Goal: Information Seeking & Learning: Learn about a topic

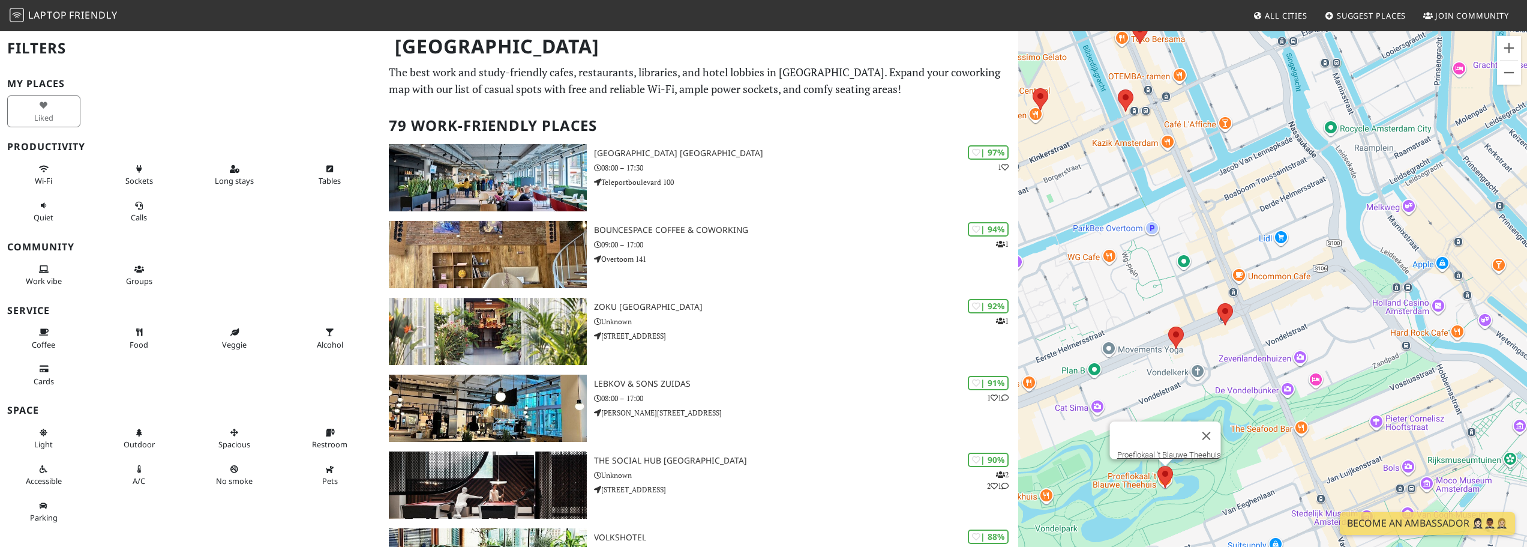
click at [1158, 466] on area at bounding box center [1158, 466] width 0 height 0
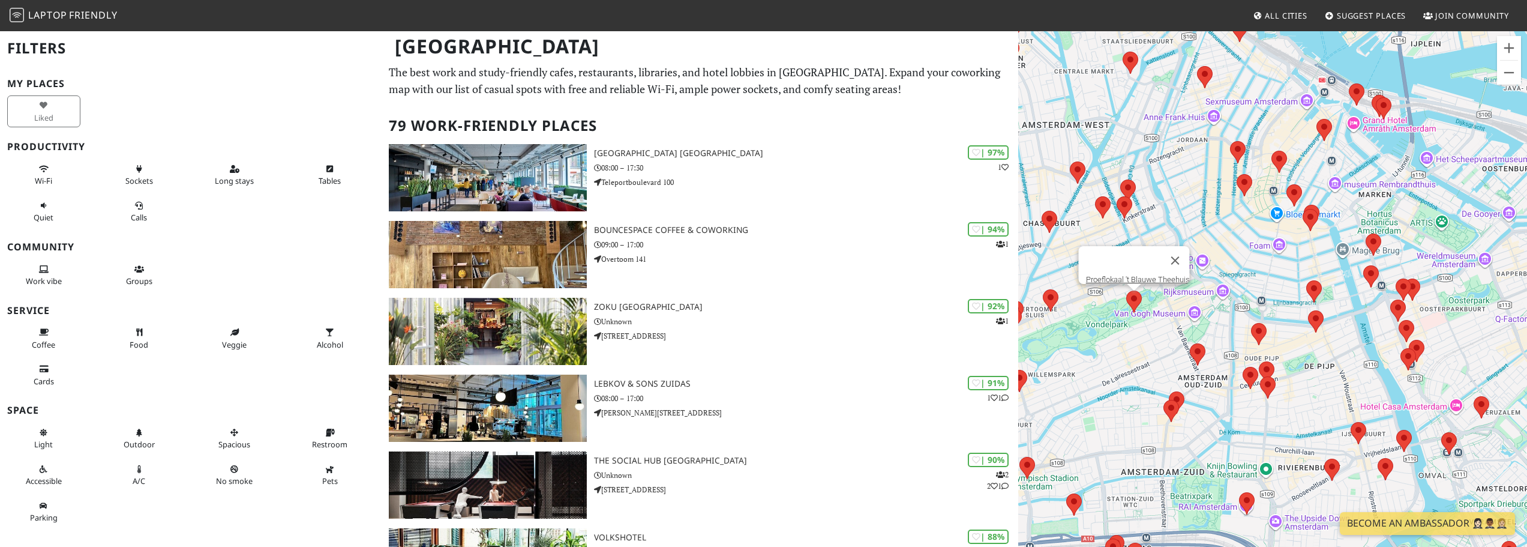
click at [1179, 253] on button "Close" at bounding box center [1175, 260] width 29 height 29
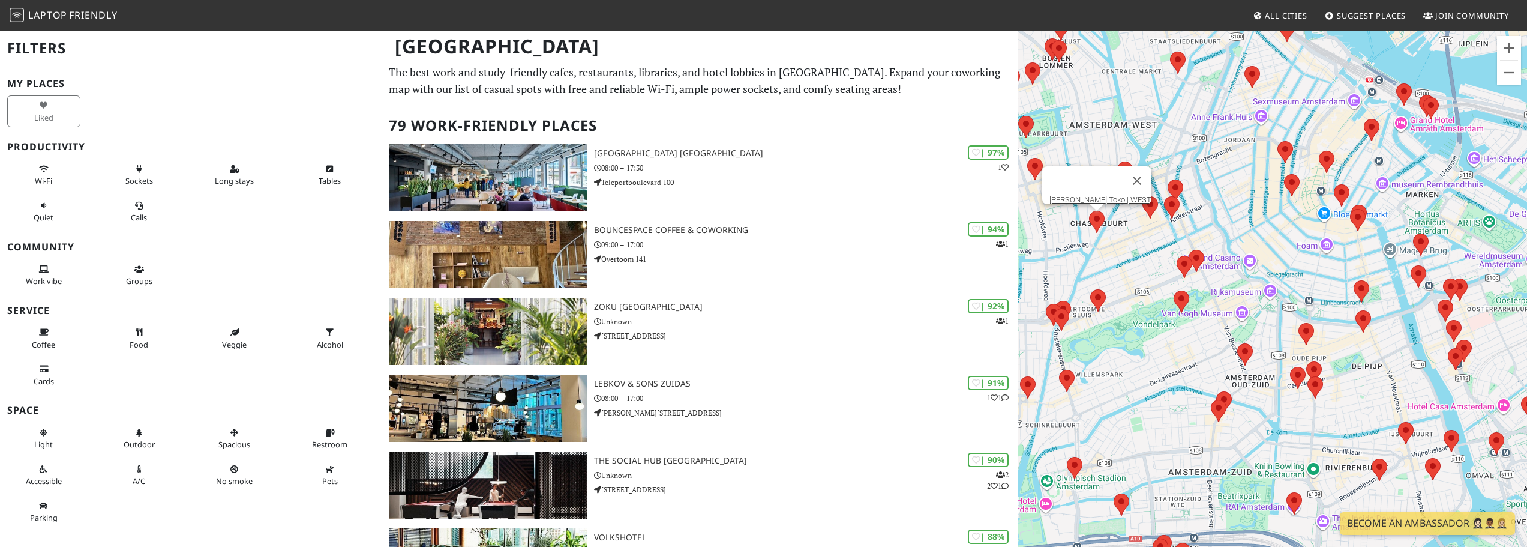
click at [1089, 211] on area at bounding box center [1089, 211] width 0 height 0
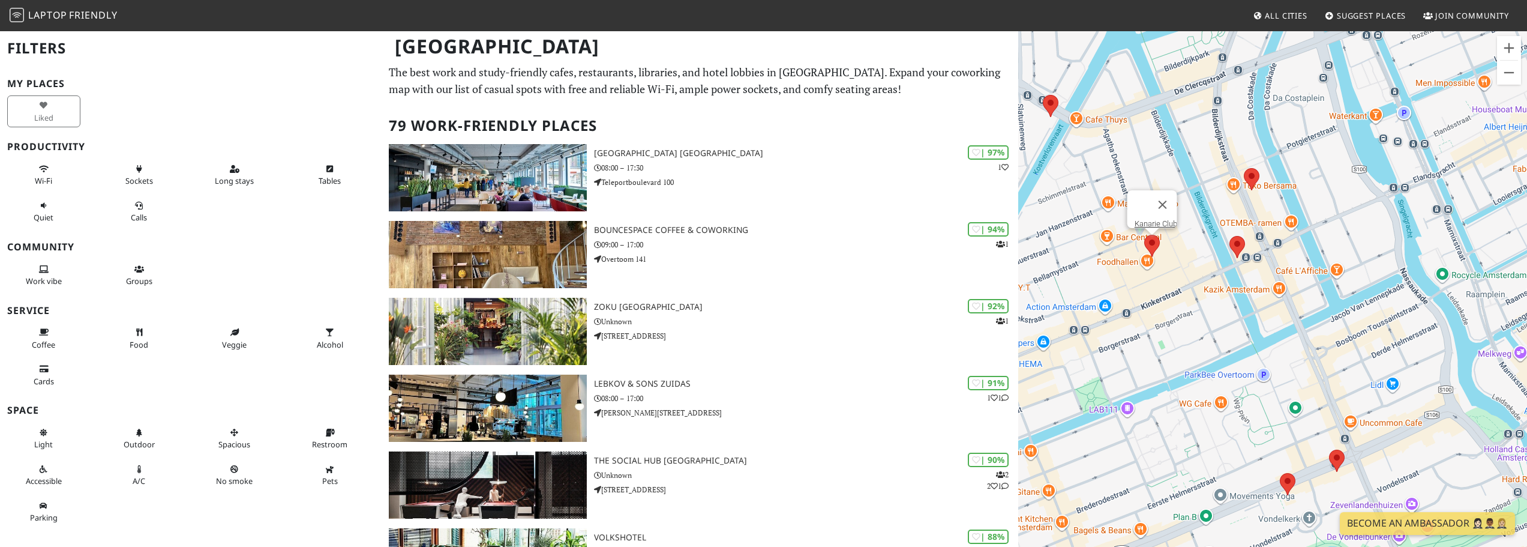
click at [1144, 235] on area at bounding box center [1144, 235] width 0 height 0
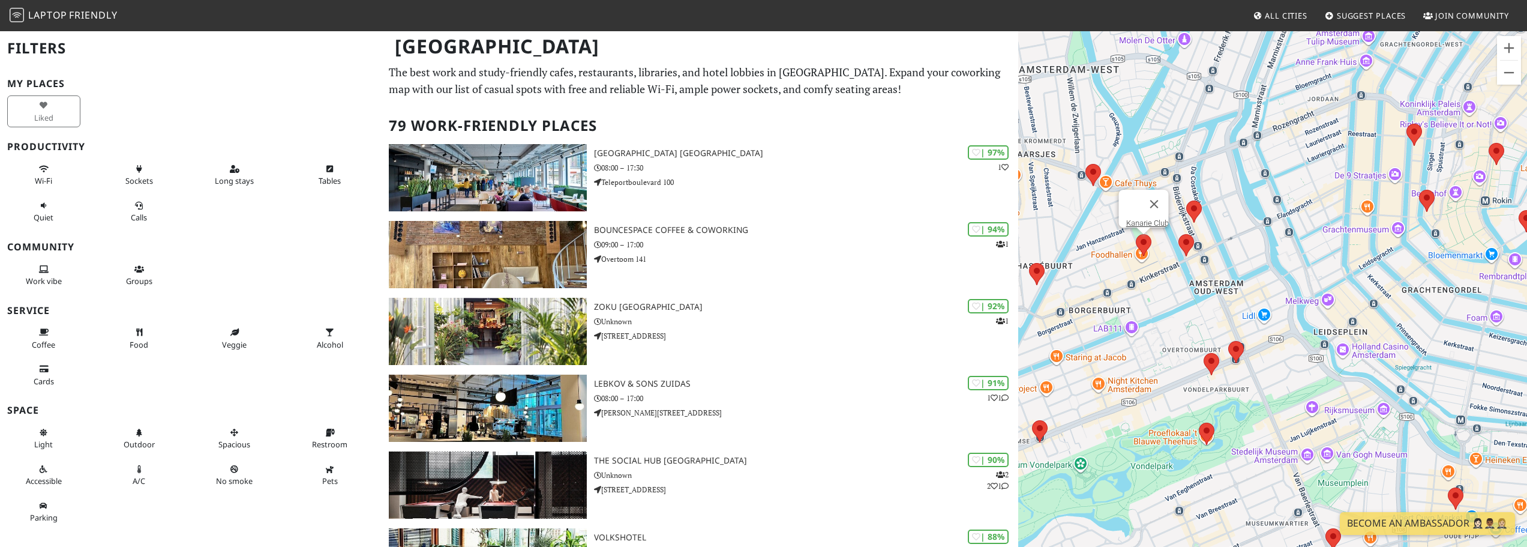
drag, startPoint x: 1319, startPoint y: 412, endPoint x: 1050, endPoint y: 172, distance: 361.3
click at [1050, 172] on div "To navigate, press the arrow keys. Kanarie Club" at bounding box center [1272, 303] width 509 height 547
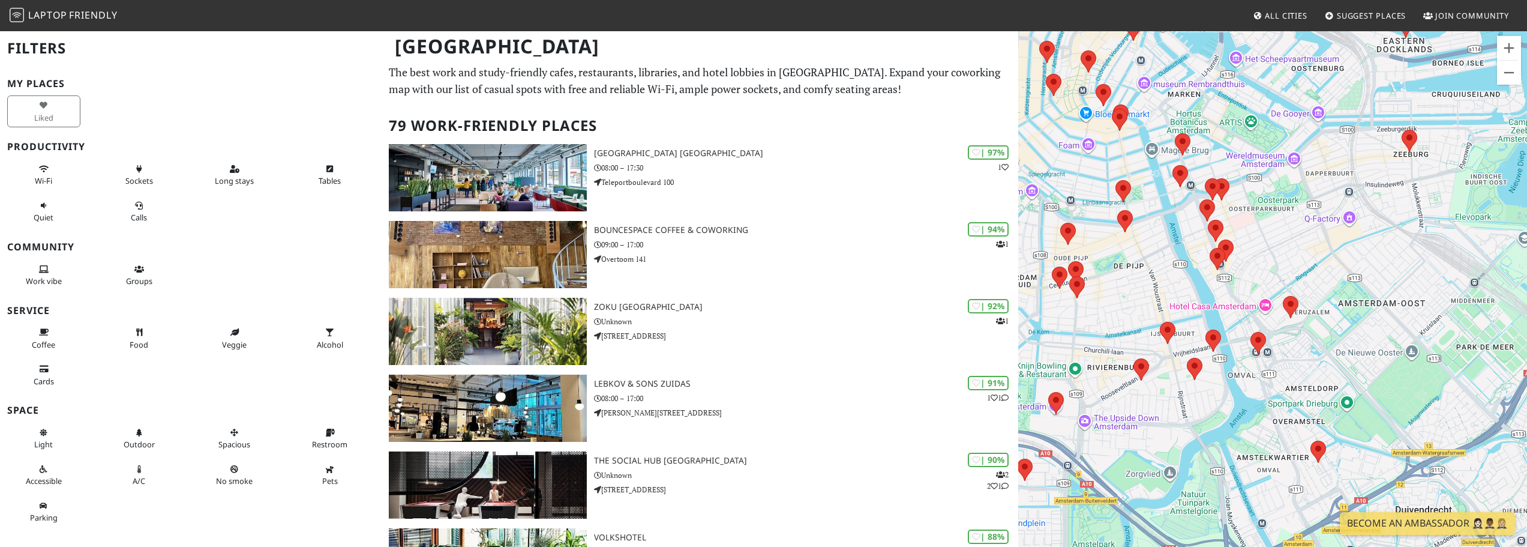
drag, startPoint x: 1201, startPoint y: 286, endPoint x: 1189, endPoint y: 410, distance: 124.7
click at [1189, 410] on div "To navigate, press the arrow keys. Kanarie Club" at bounding box center [1272, 303] width 509 height 547
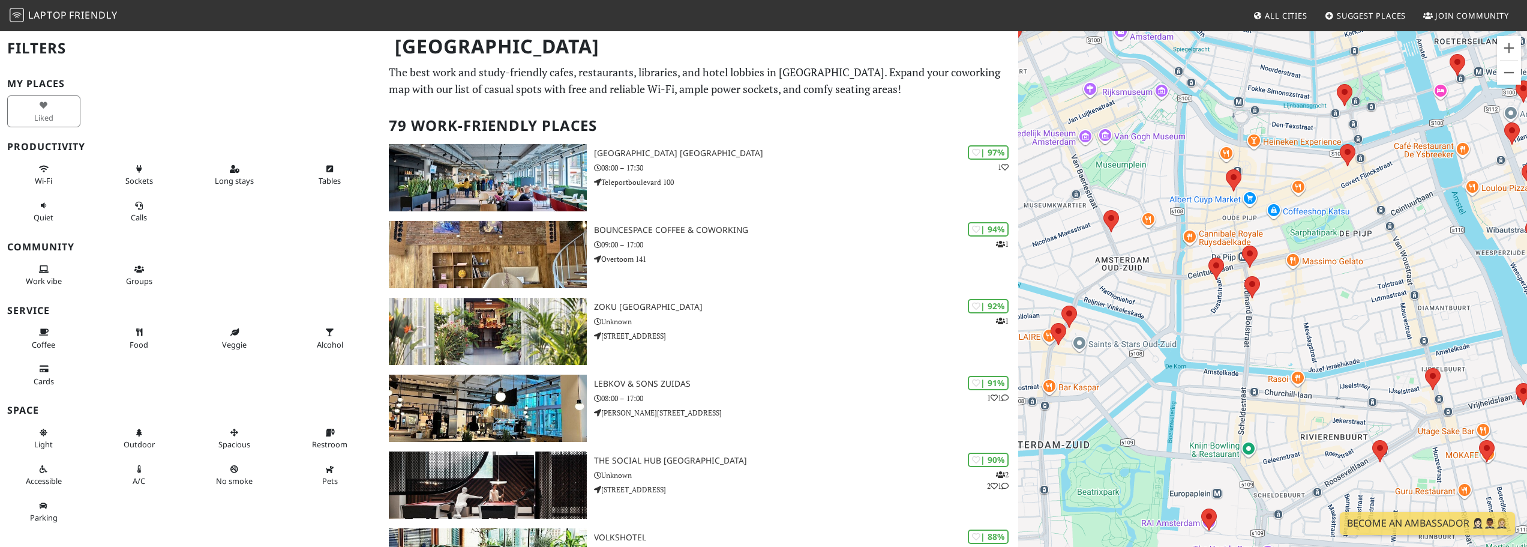
drag, startPoint x: 1246, startPoint y: 268, endPoint x: 1264, endPoint y: 260, distance: 19.3
click at [1267, 258] on div "To navigate, press the arrow keys. Kanarie Club" at bounding box center [1272, 303] width 509 height 547
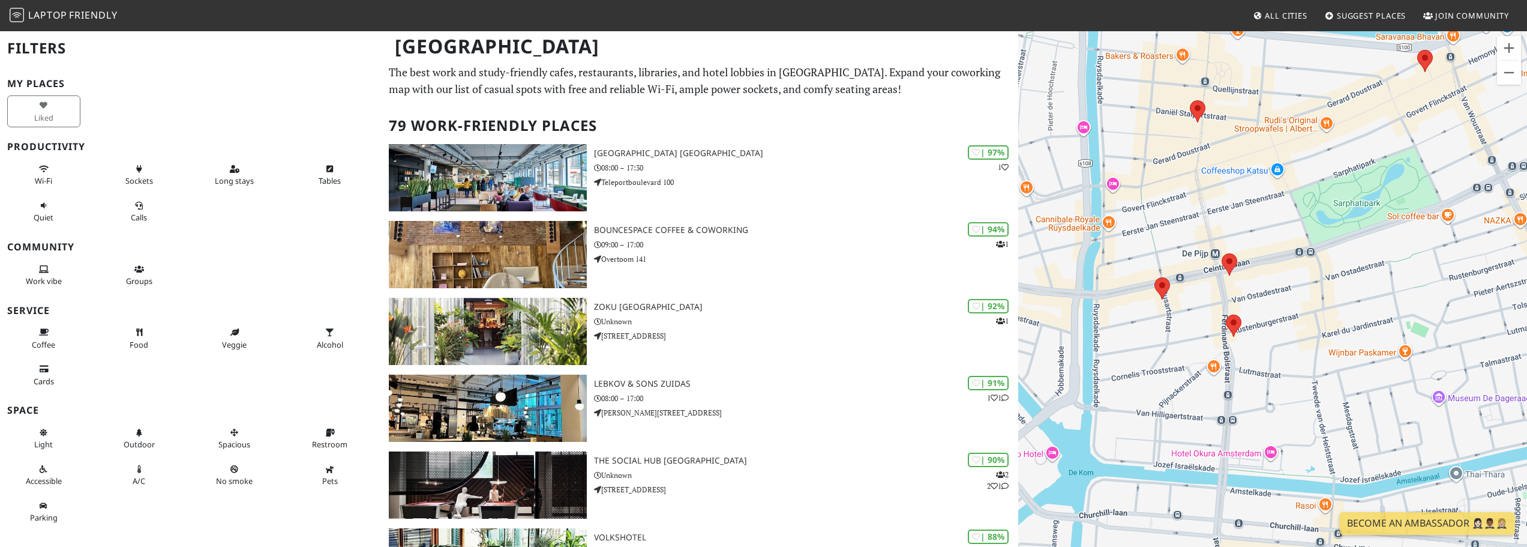
click at [1225, 271] on img at bounding box center [1230, 264] width 16 height 22
click at [1222, 253] on area at bounding box center [1222, 253] width 0 height 0
click at [1155, 277] on area at bounding box center [1155, 277] width 0 height 0
click at [1226, 314] on area at bounding box center [1226, 314] width 0 height 0
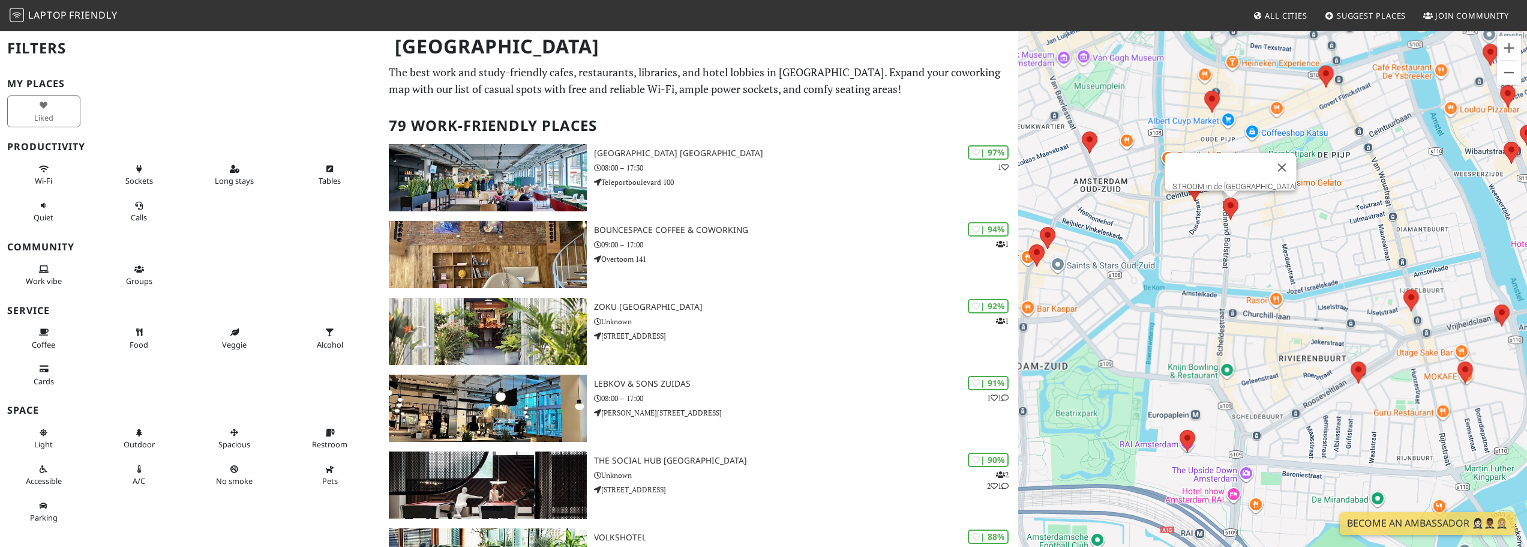
drag, startPoint x: 1248, startPoint y: 282, endPoint x: 1208, endPoint y: 88, distance: 197.8
click at [1211, 95] on div "To navigate, press the arrow keys. STROOM in de Pijp" at bounding box center [1272, 303] width 509 height 547
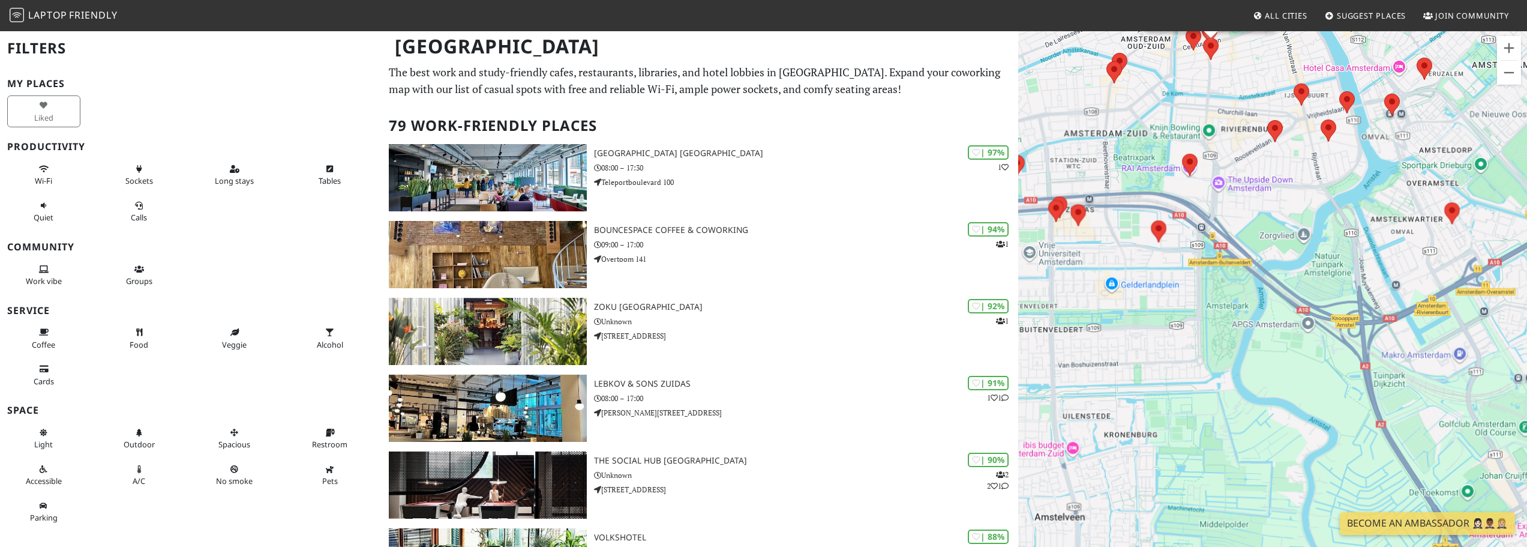
drag, startPoint x: 1176, startPoint y: 253, endPoint x: 1319, endPoint y: 308, distance: 152.9
click at [1323, 310] on div "To navigate, press the arrow keys. STROOM in de Pijp" at bounding box center [1272, 303] width 509 height 547
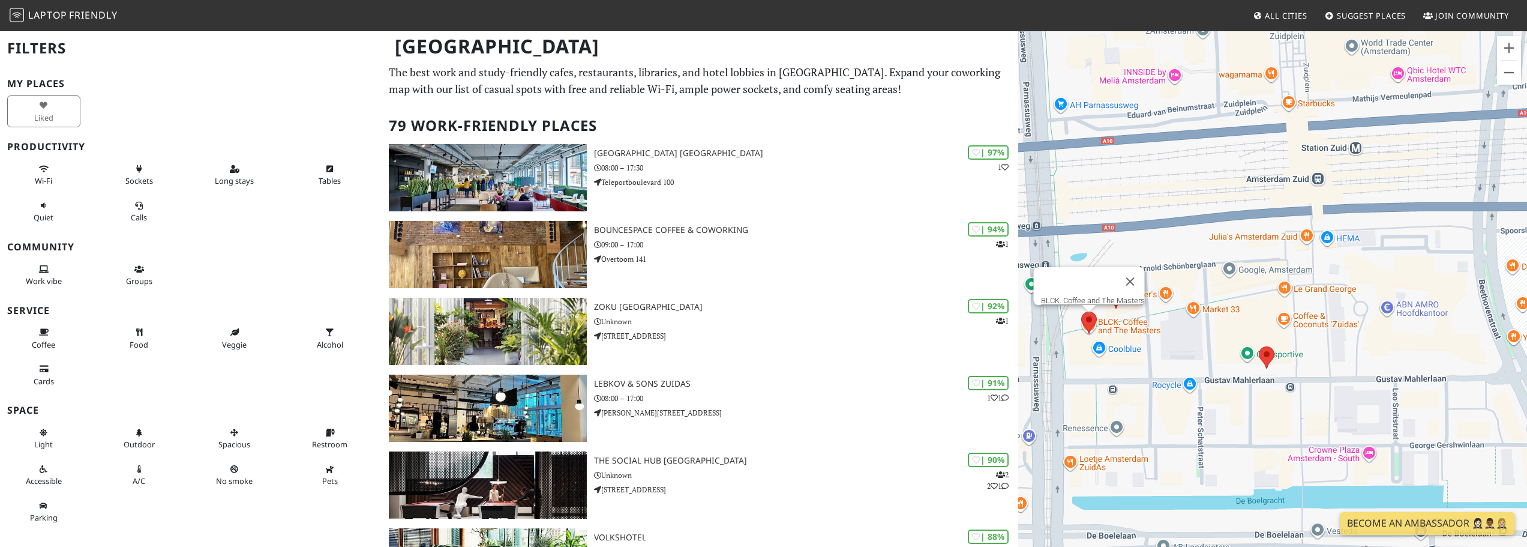
click at [1092, 325] on div "To navigate, press the arrow keys. STROOM in de Pijp BLCK. Coffee and The Maste…" at bounding box center [1272, 303] width 509 height 547
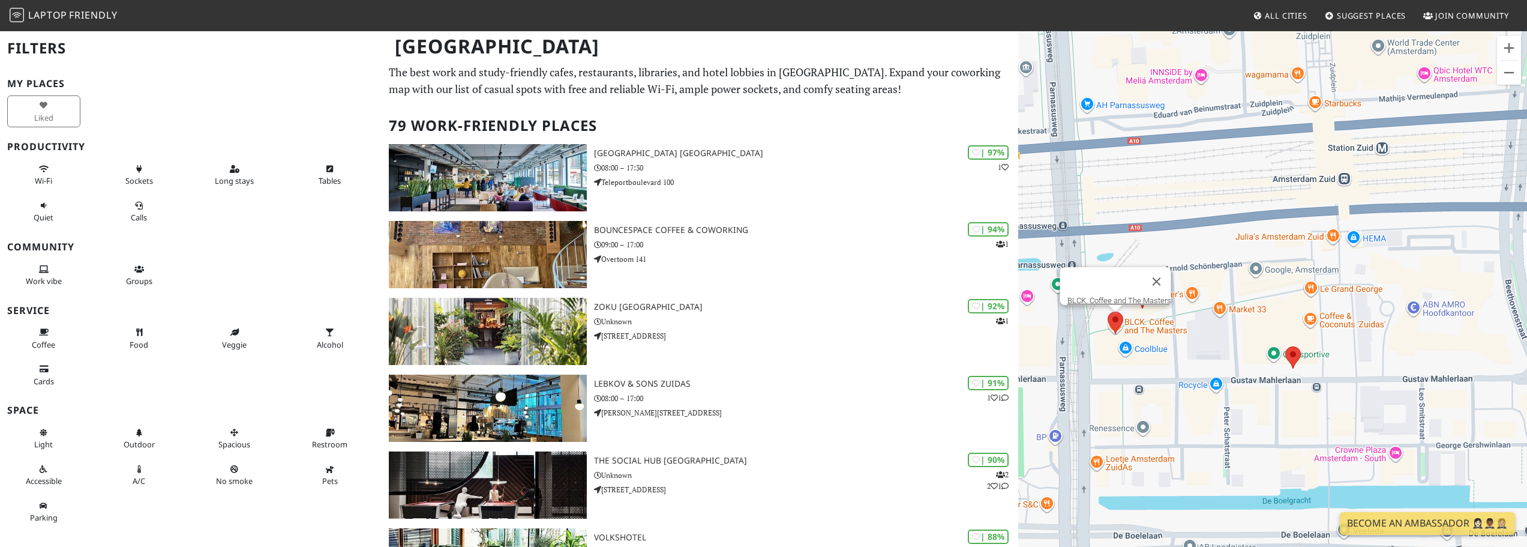
click at [1108, 311] on area at bounding box center [1108, 311] width 0 height 0
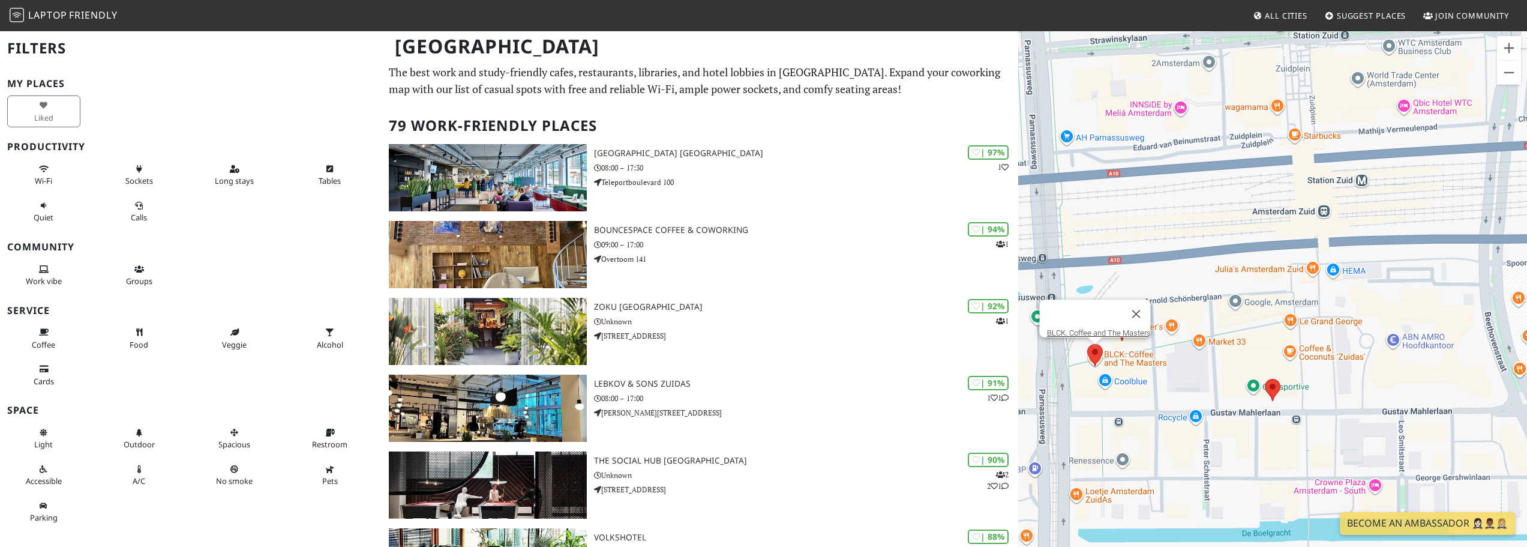
drag, startPoint x: 1304, startPoint y: 240, endPoint x: 1184, endPoint y: 401, distance: 200.7
click at [1183, 403] on div "To navigate, press the arrow keys. BLCK. Coffee and The Masters" at bounding box center [1272, 303] width 509 height 547
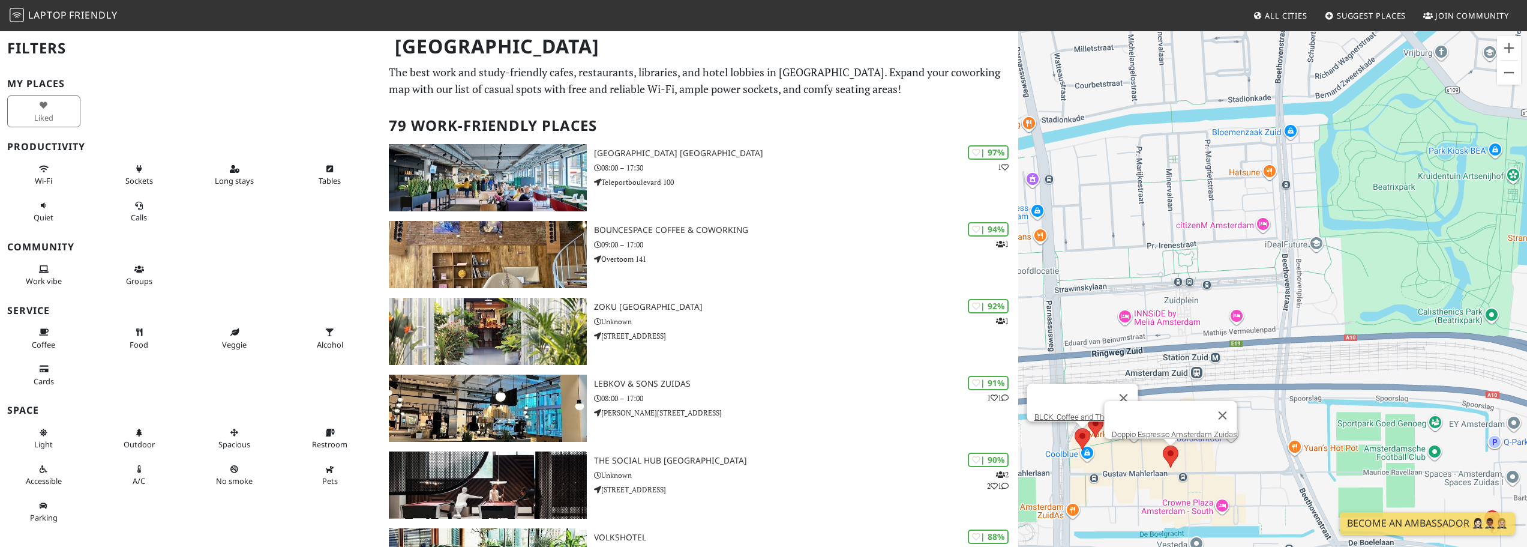
click at [1163, 445] on area at bounding box center [1163, 445] width 0 height 0
click at [1088, 415] on area at bounding box center [1088, 415] width 0 height 0
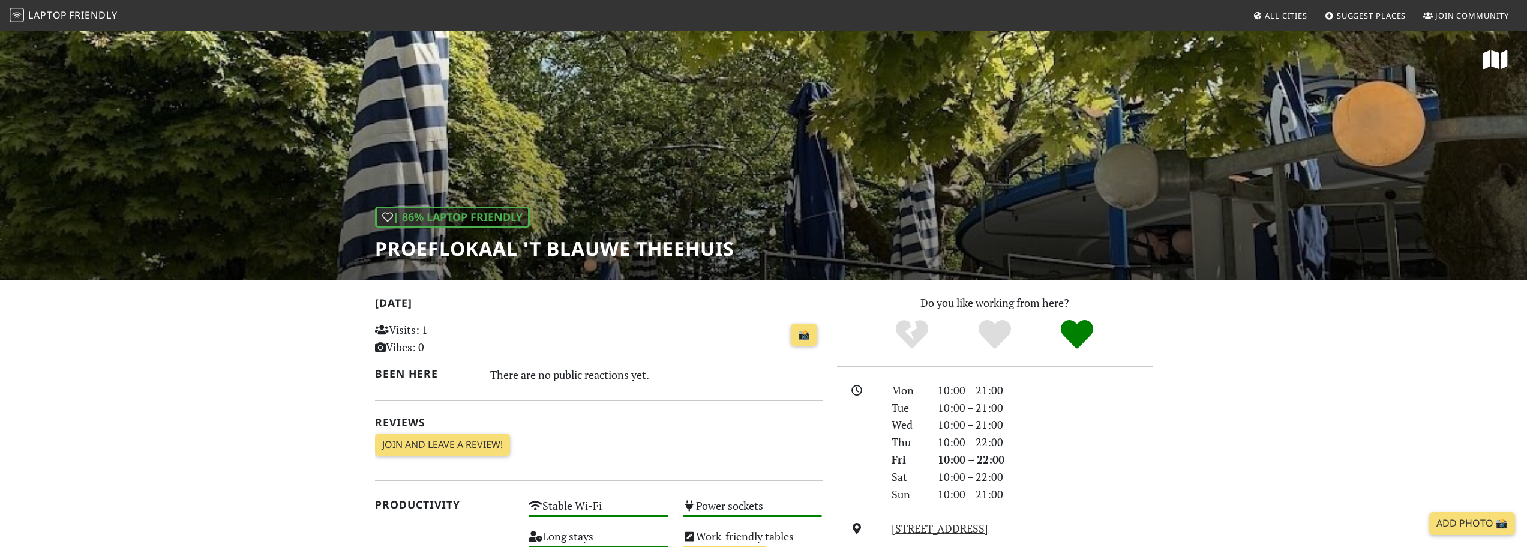
click at [619, 253] on h1 "Proeflokaal 't Blauwe Theehuis" at bounding box center [554, 248] width 359 height 23
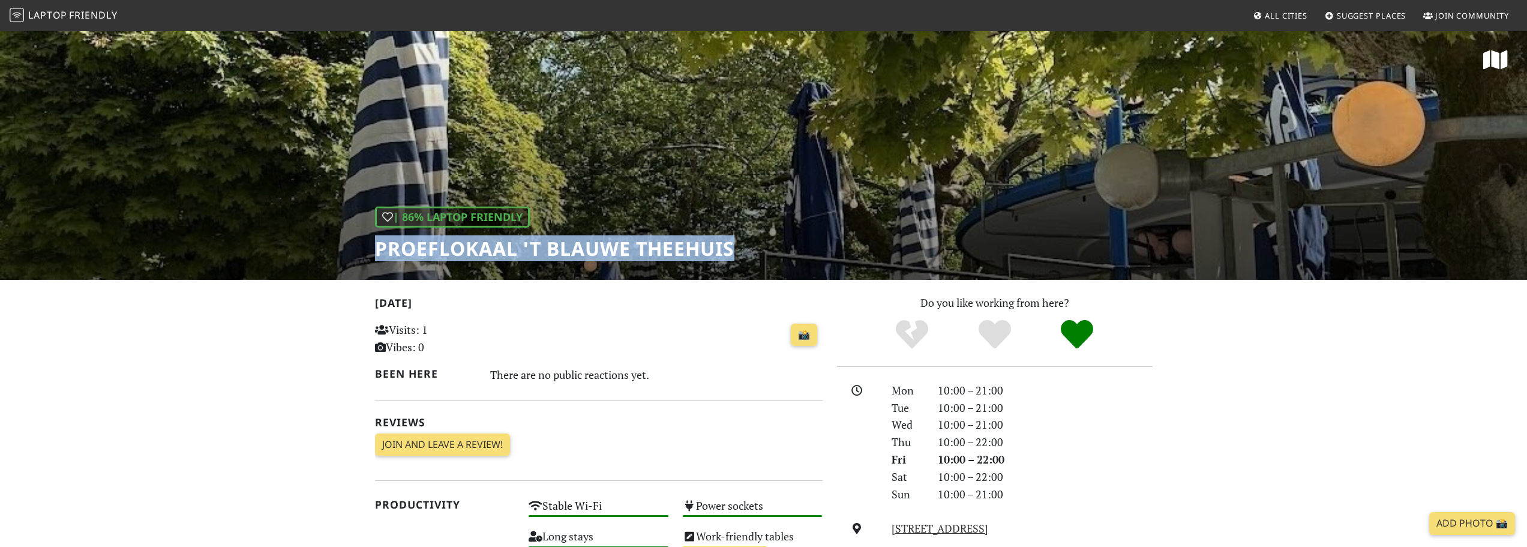
click at [619, 253] on h1 "Proeflokaal 't Blauwe Theehuis" at bounding box center [554, 248] width 359 height 23
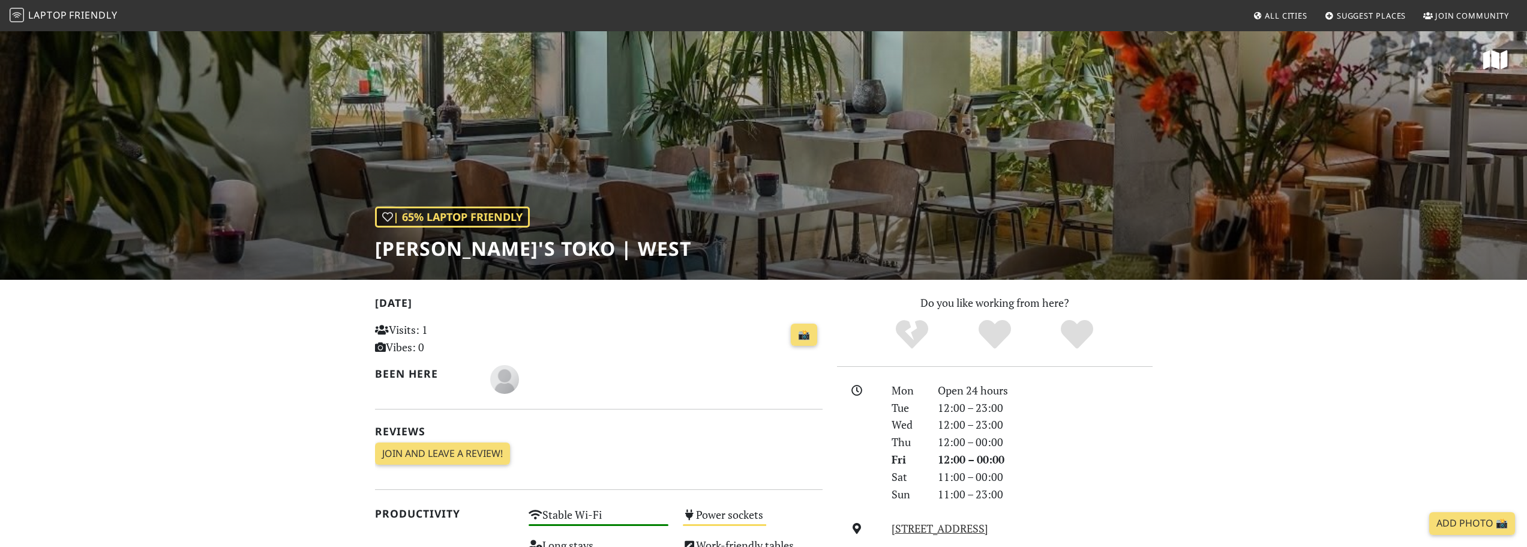
click at [544, 241] on h1 "[PERSON_NAME]'s Toko | WEST" at bounding box center [533, 248] width 316 height 23
click at [544, 241] on h1 "[PERSON_NAME] Toko | WEST" at bounding box center [533, 248] width 316 height 23
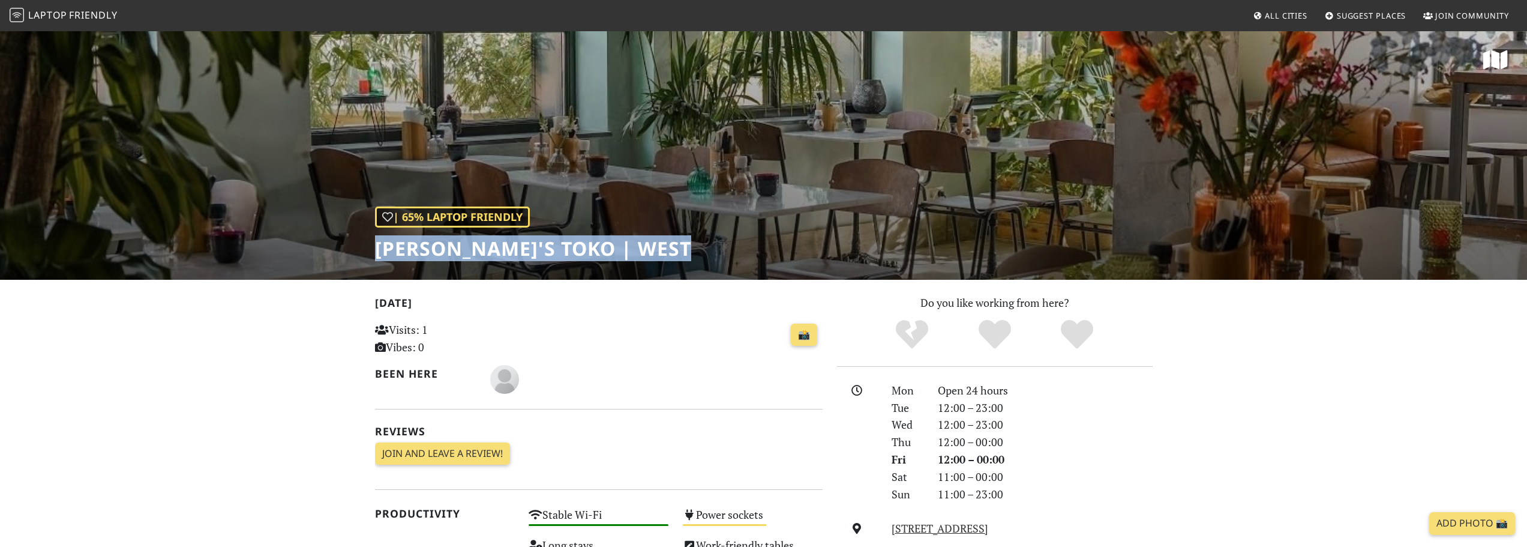
click at [544, 241] on h1 "Benji's Toko | WEST" at bounding box center [533, 248] width 316 height 23
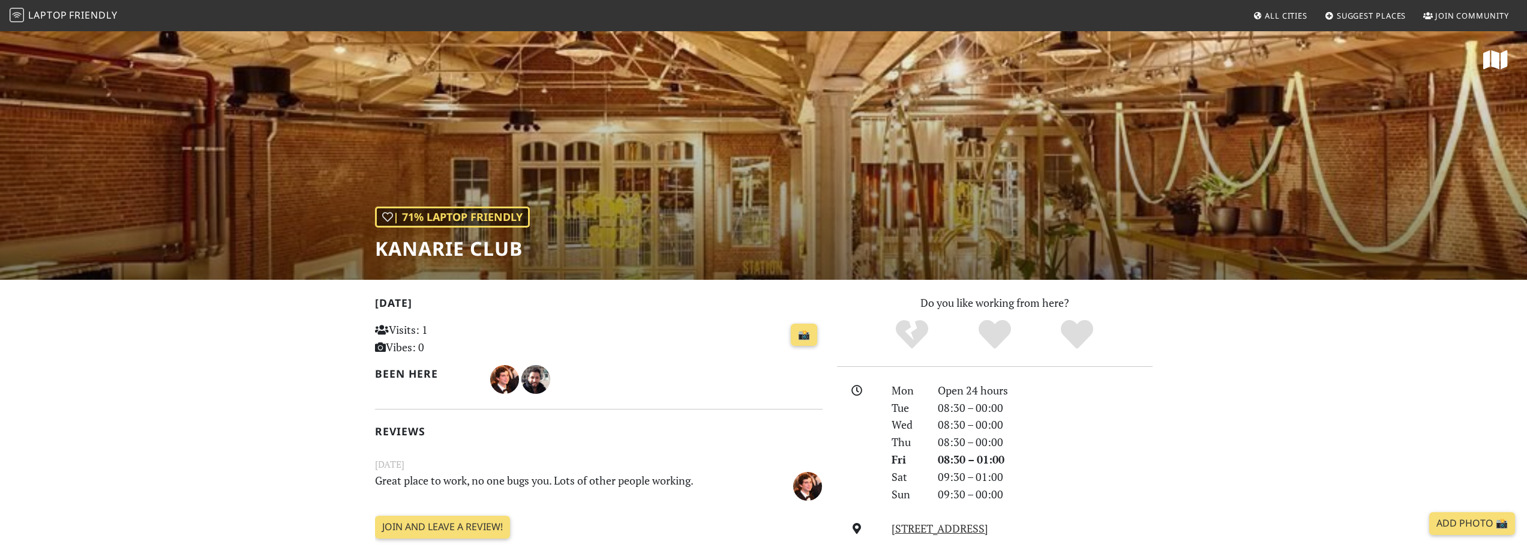
click at [493, 254] on h1 "Kanarie Club" at bounding box center [452, 248] width 155 height 23
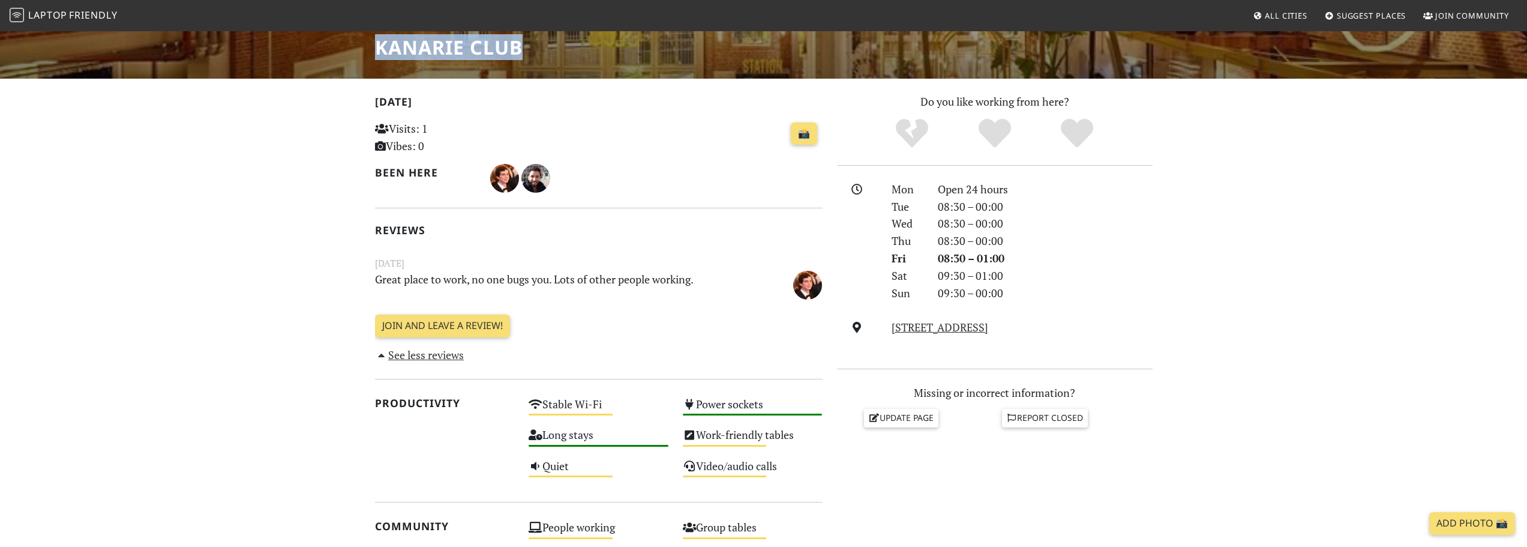
scroll to position [86, 0]
